Goal: Navigation & Orientation: Find specific page/section

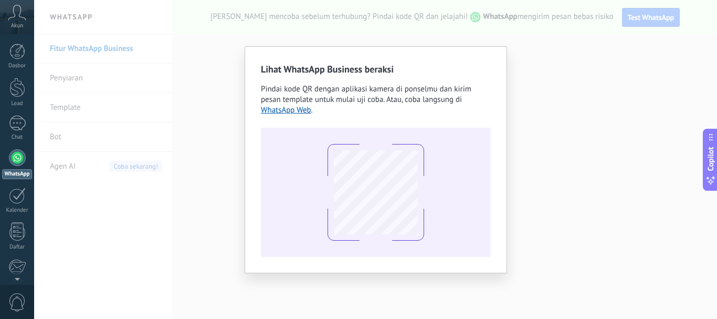
click at [220, 156] on div "Lihat WhatsApp Business beraksi Pindai kode QR dengan aplikasi kamera di ponsel…" at bounding box center [375, 159] width 683 height 319
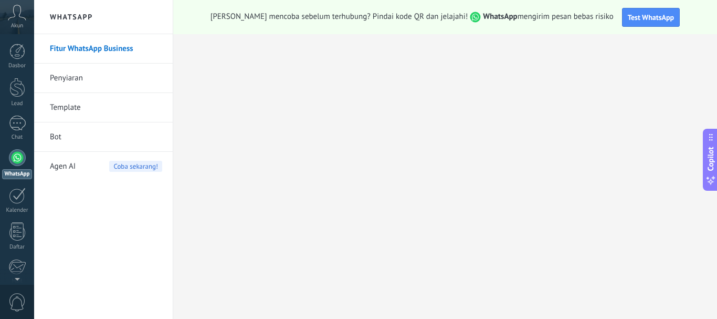
click at [19, 157] on div at bounding box center [17, 157] width 17 height 17
click at [112, 48] on link "Fitur WhatsApp Business" at bounding box center [106, 48] width 112 height 29
click at [93, 111] on link "Template" at bounding box center [106, 107] width 112 height 29
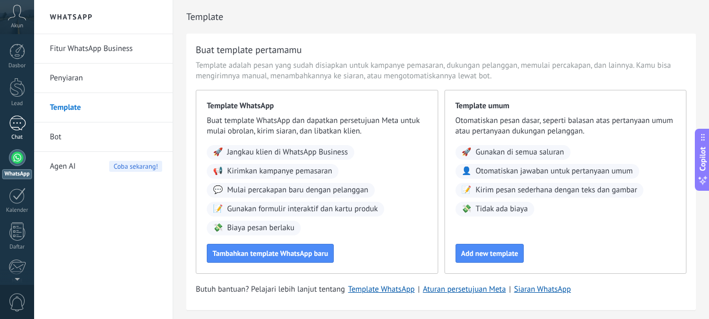
click at [17, 118] on div at bounding box center [17, 123] width 17 height 15
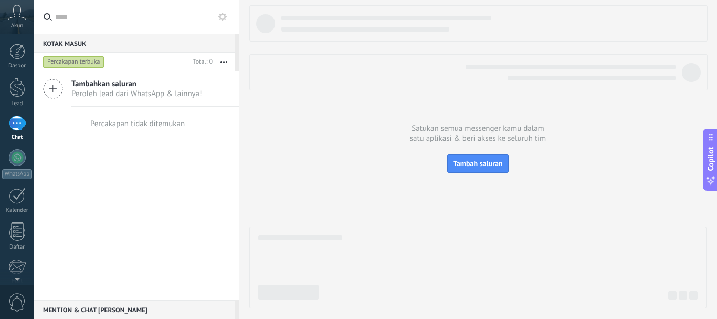
click at [139, 95] on span "Peroleh lead dari WhatsApp & lainnya!" at bounding box center [136, 94] width 131 height 10
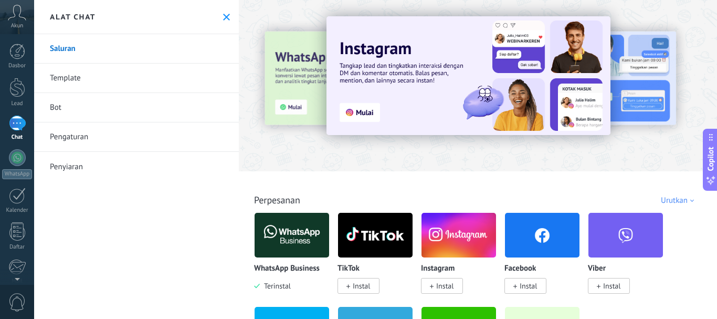
click at [288, 116] on div at bounding box center [221, 85] width 230 height 95
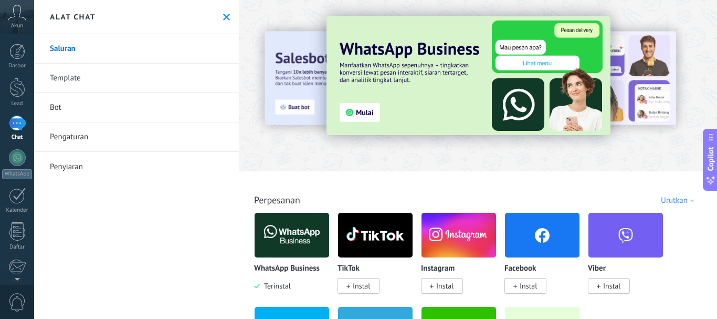
click at [225, 16] on icon at bounding box center [226, 17] width 7 height 7
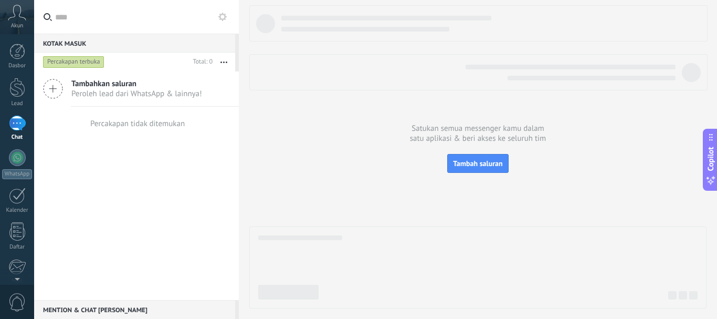
click at [11, 11] on icon at bounding box center [17, 13] width 18 height 16
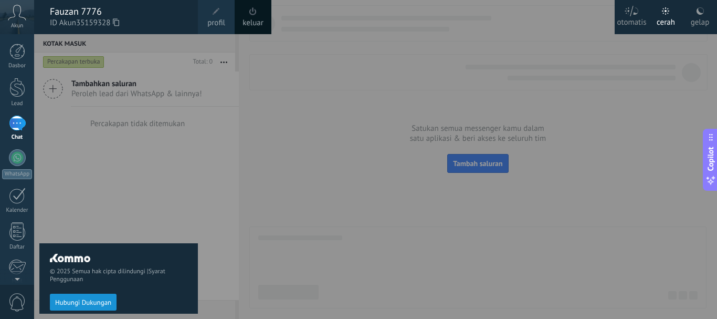
click at [170, 121] on div "© 2025 Semua hak cipta dilindungi | Syarat Penggunaan Hubungi Dukungan" at bounding box center [118, 176] width 159 height 285
click at [497, 107] on div at bounding box center [392, 159] width 717 height 319
